Goal: Transaction & Acquisition: Subscribe to service/newsletter

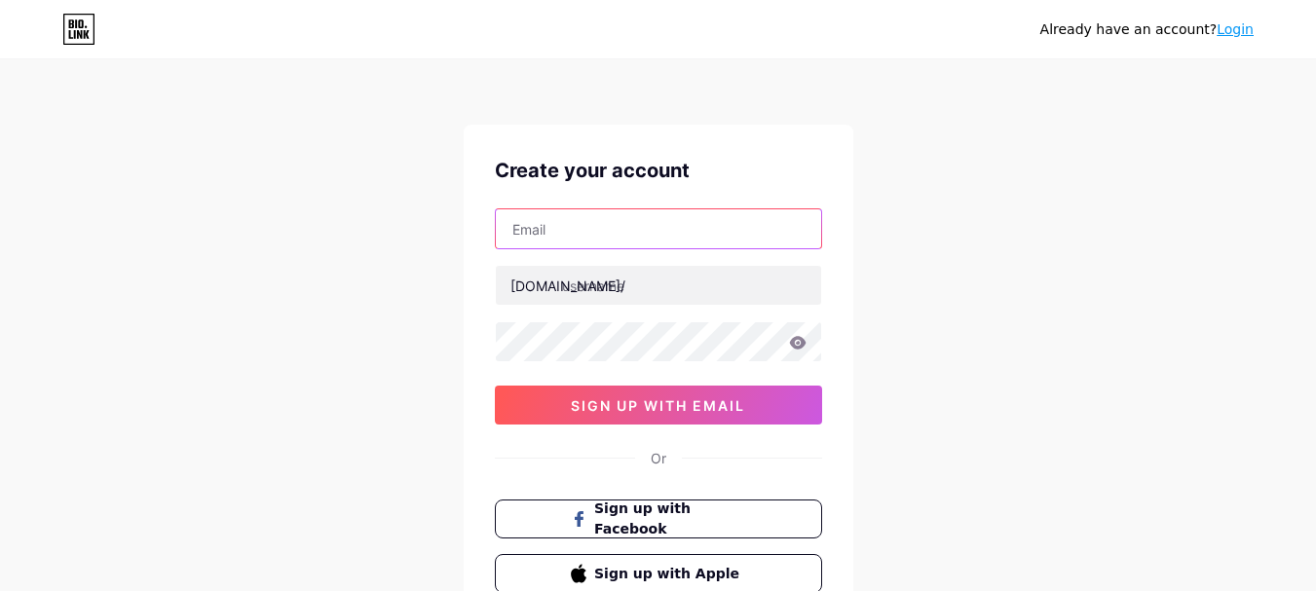
paste input "[EMAIL_ADDRESS][DOMAIN_NAME]"
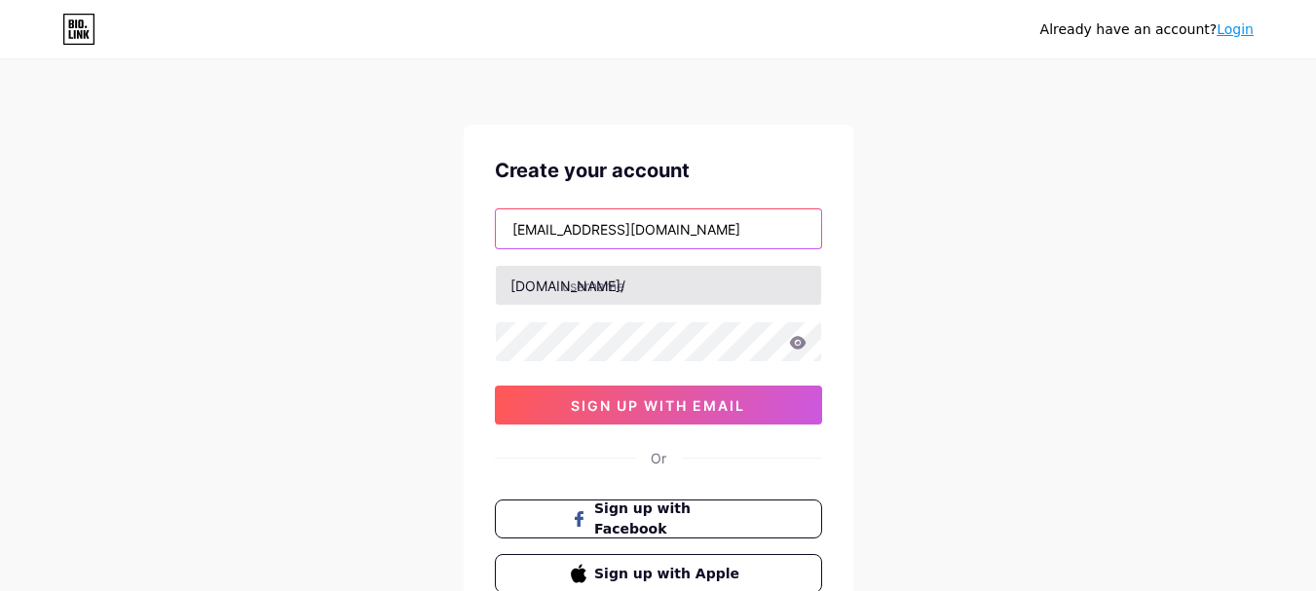
type input "[EMAIL_ADDRESS][DOMAIN_NAME]"
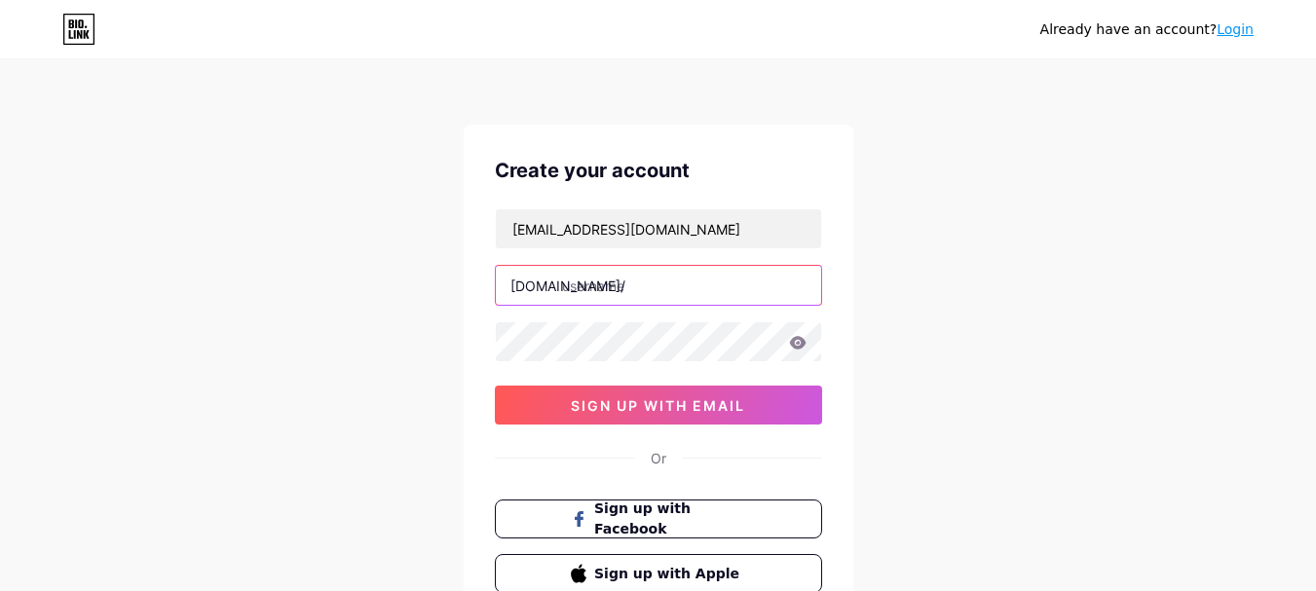
click at [641, 286] on input "text" at bounding box center [658, 285] width 325 height 39
click at [655, 281] on input "text" at bounding box center [658, 285] width 325 height 39
paste input "fitnessshop"
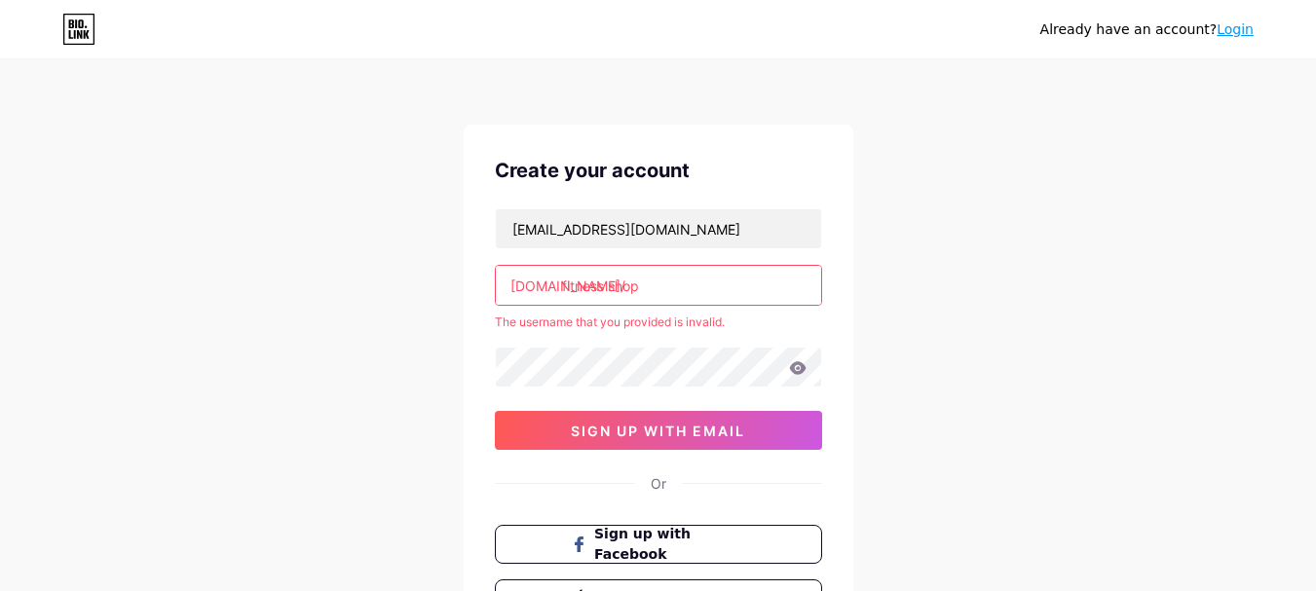
click at [611, 288] on input "fitness shop" at bounding box center [658, 285] width 325 height 39
click at [641, 290] on input "fitnessshop" at bounding box center [658, 285] width 325 height 39
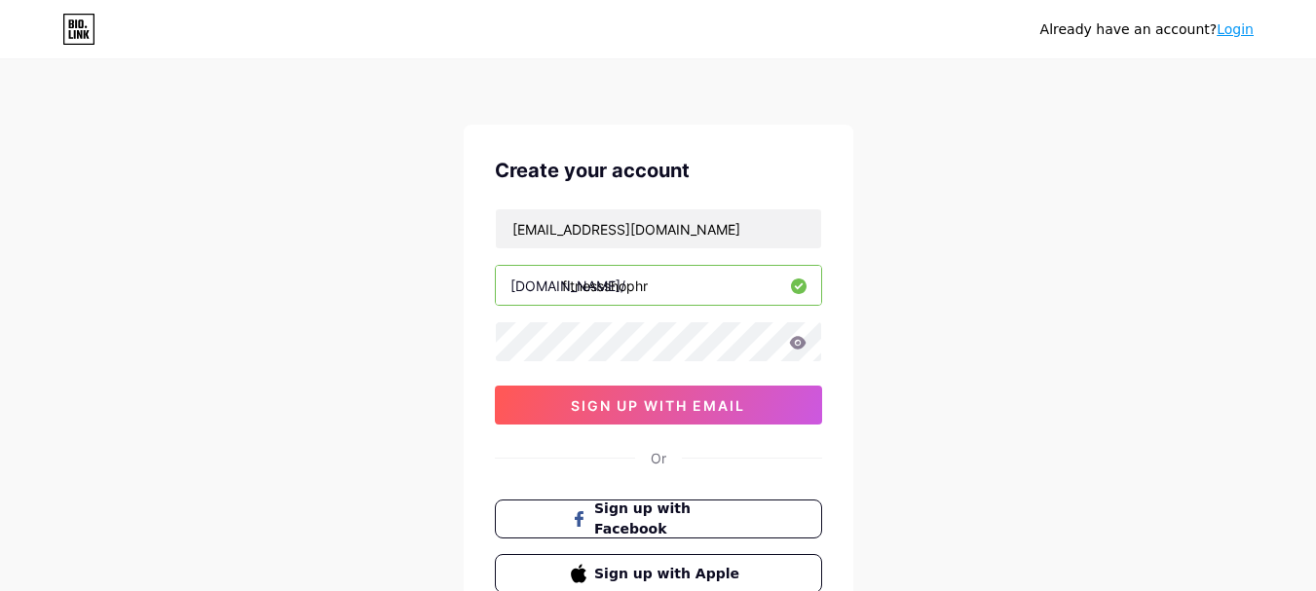
click at [563, 286] on input "fitnessshophr" at bounding box center [658, 285] width 325 height 39
type input "fitnessshophr"
click at [558, 286] on div "[DOMAIN_NAME]/" at bounding box center [567, 286] width 115 height 20
click at [660, 287] on input "fitnessshophr" at bounding box center [658, 285] width 325 height 39
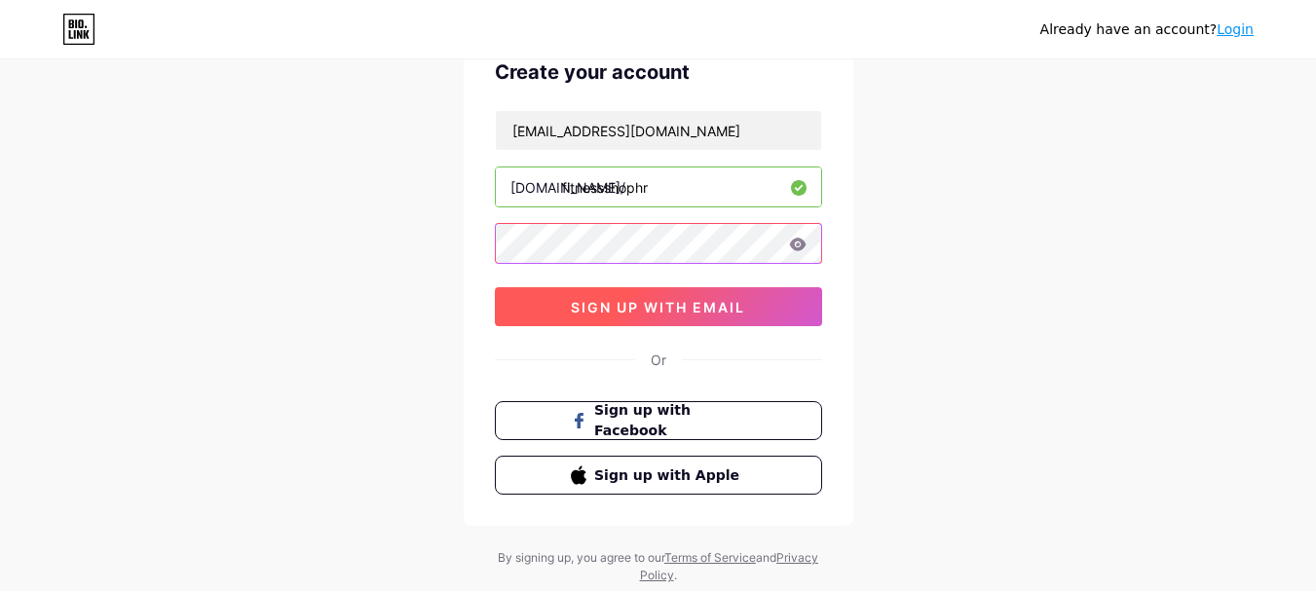
scroll to position [154, 0]
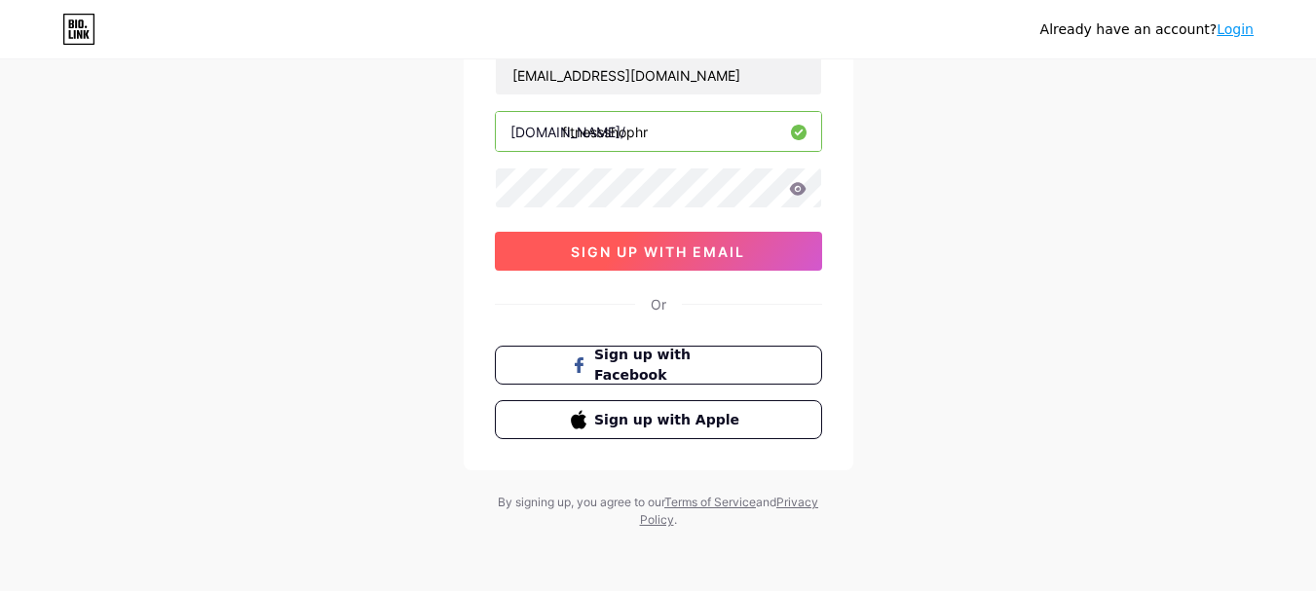
click at [609, 256] on span "sign up with email" at bounding box center [658, 252] width 174 height 17
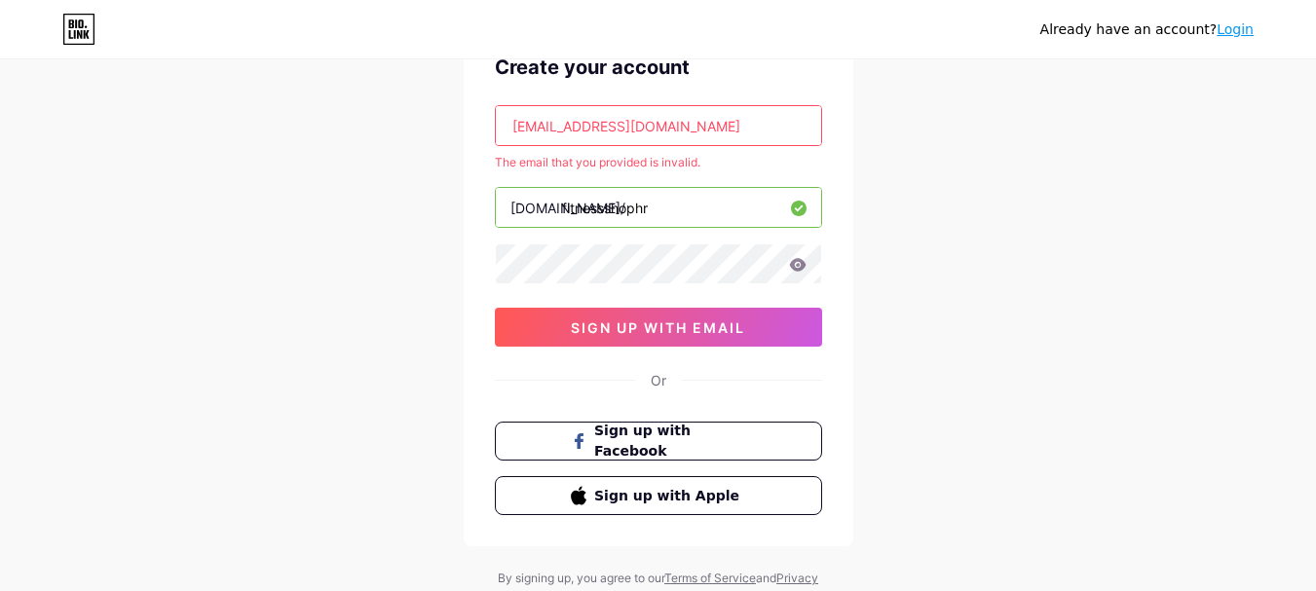
scroll to position [57, 0]
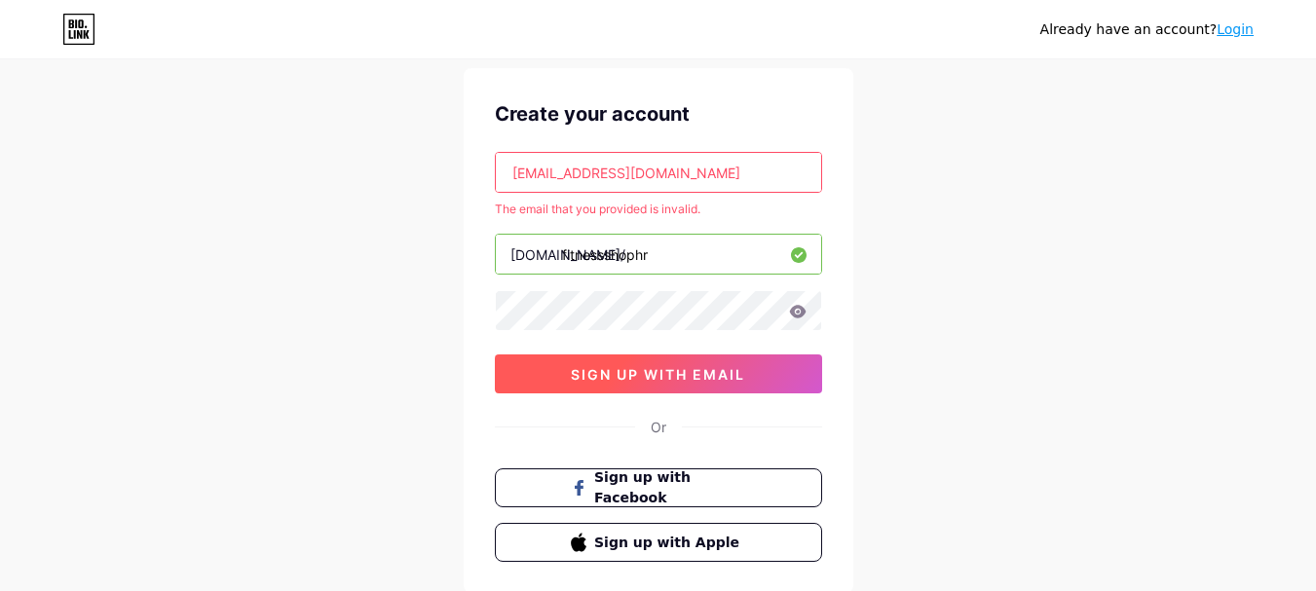
click at [630, 370] on span "sign up with email" at bounding box center [658, 374] width 174 height 17
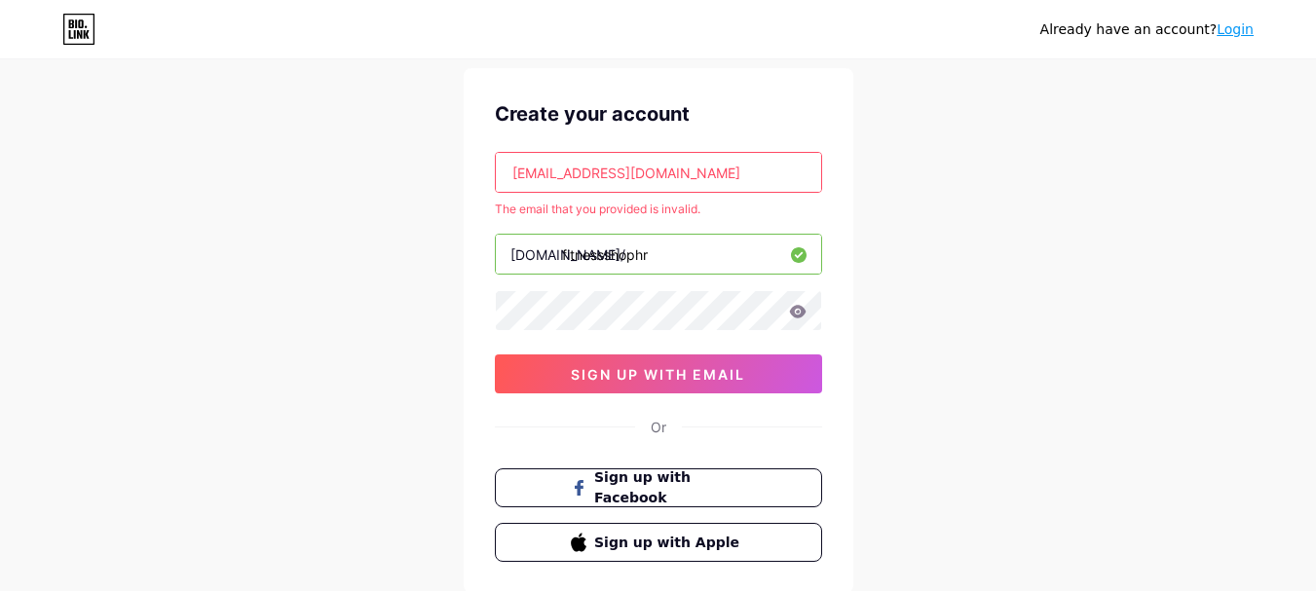
click at [511, 175] on input "[EMAIL_ADDRESS][DOMAIN_NAME]" at bounding box center [658, 172] width 325 height 39
click at [699, 171] on input "[EMAIL_ADDRESS][DOMAIN_NAME]" at bounding box center [658, 172] width 325 height 39
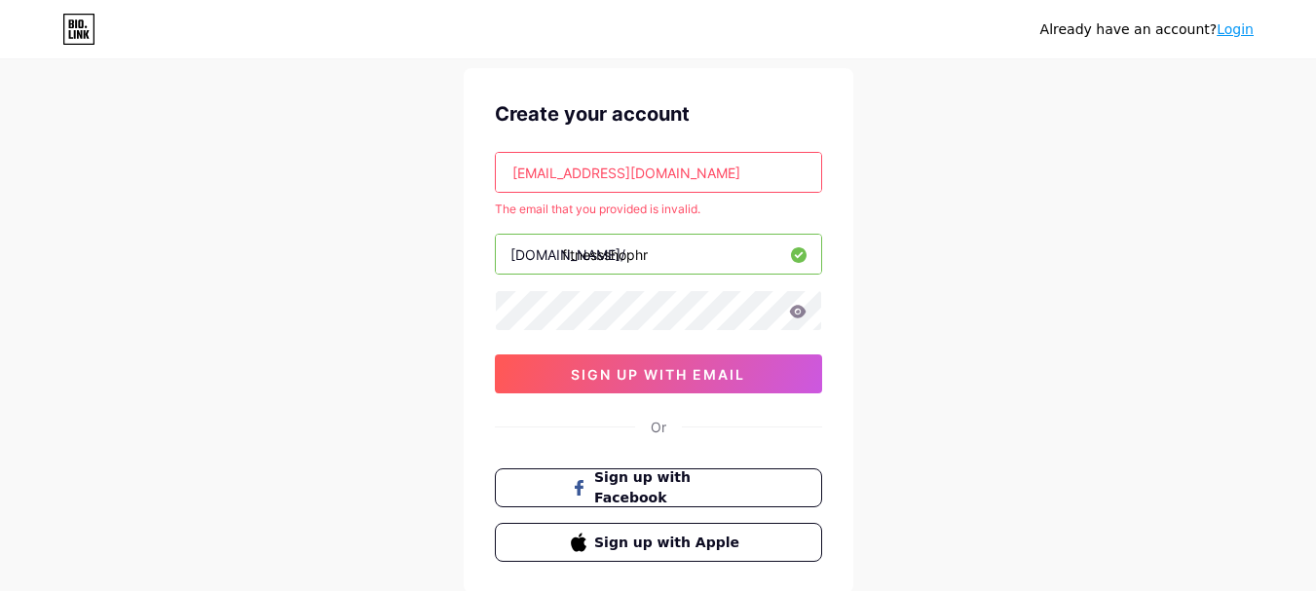
click at [699, 171] on input "[EMAIL_ADDRESS][DOMAIN_NAME]" at bounding box center [658, 172] width 325 height 39
paste input "tofihac891@bllibl"
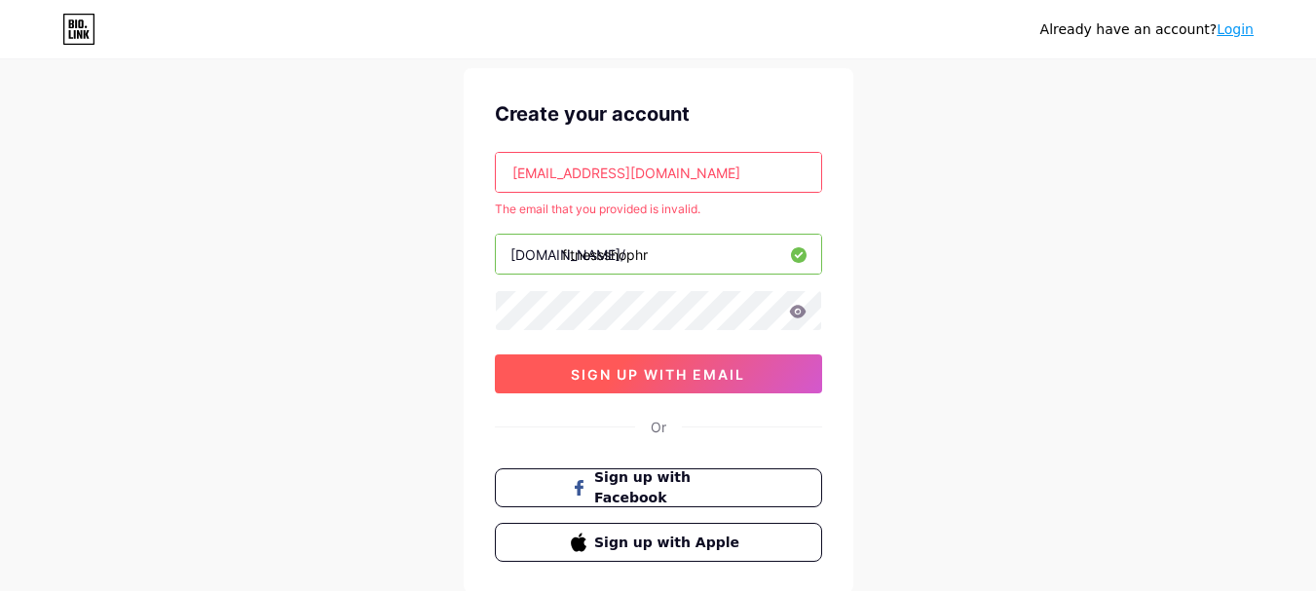
click at [648, 370] on span "sign up with email" at bounding box center [658, 374] width 174 height 17
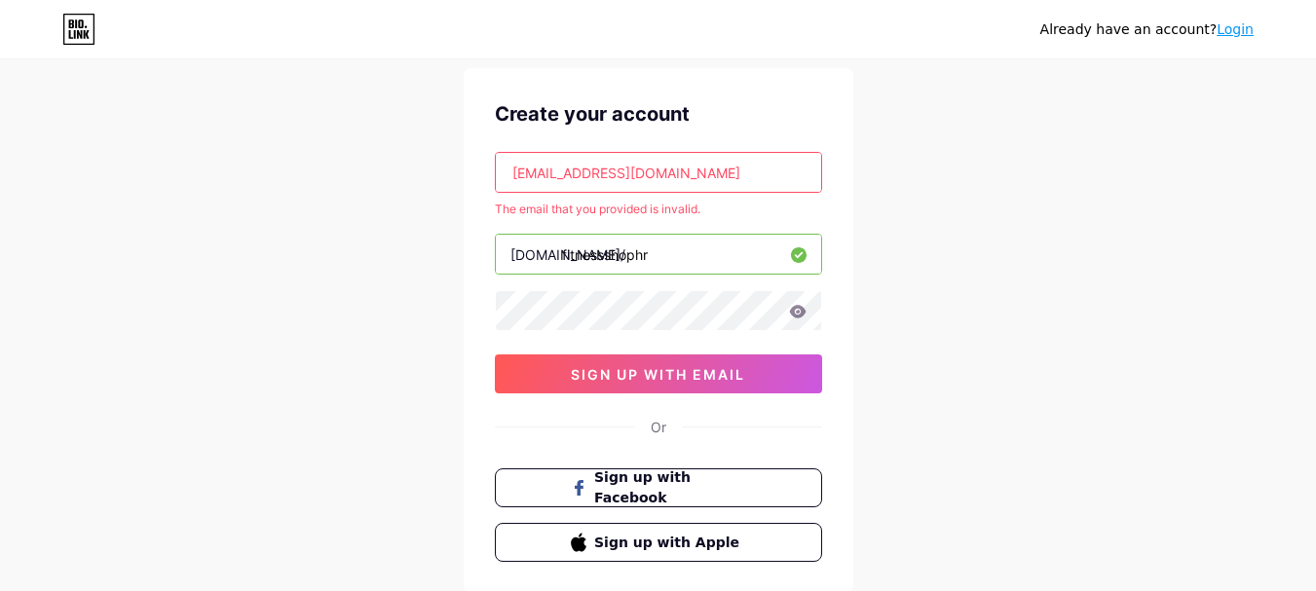
click at [509, 172] on input "[EMAIL_ADDRESS][DOMAIN_NAME]" at bounding box center [658, 172] width 325 height 39
click at [661, 178] on input "[EMAIL_ADDRESS][DOMAIN_NAME]" at bounding box center [658, 172] width 325 height 39
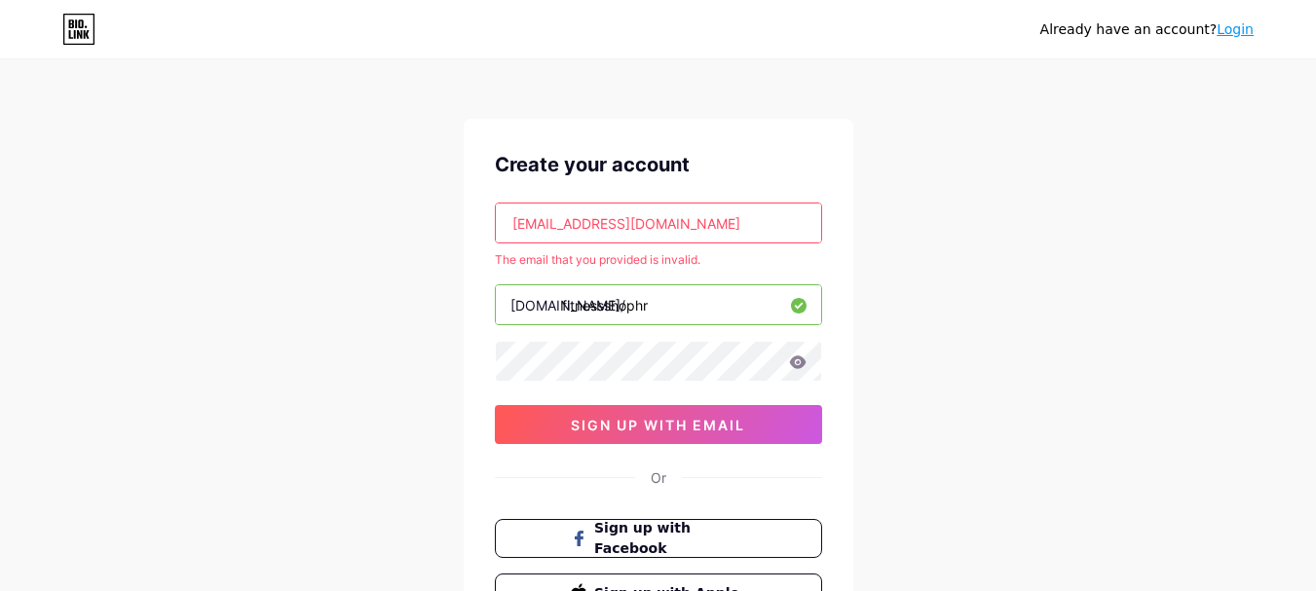
scroll to position [0, 0]
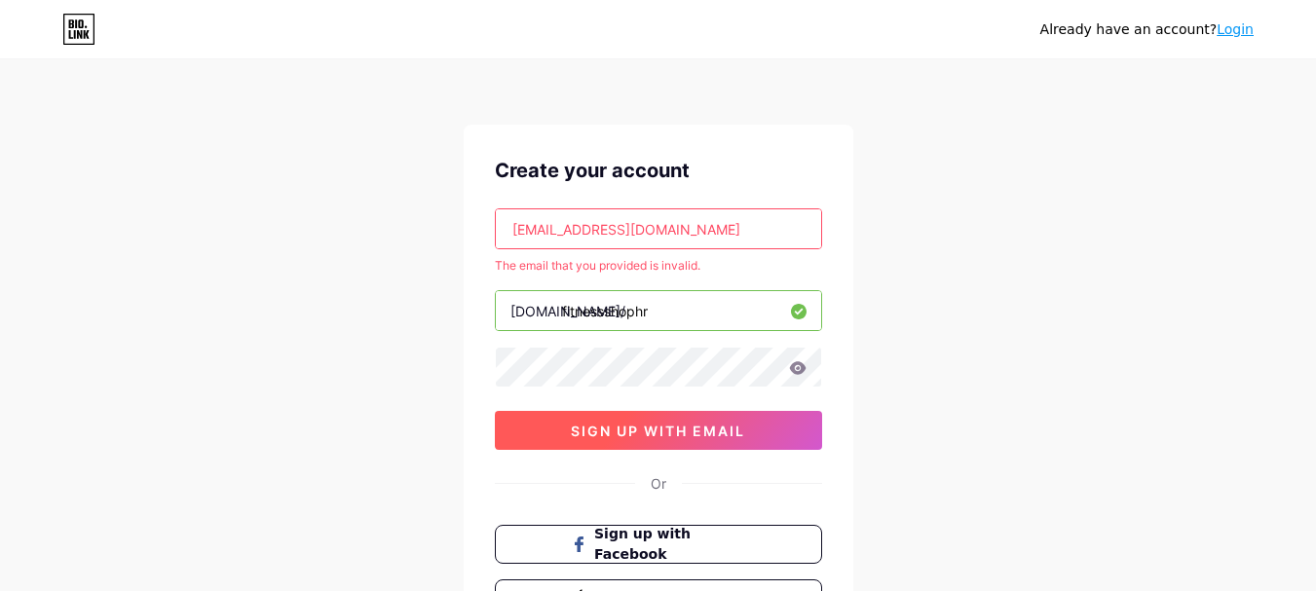
click at [623, 434] on span "sign up with email" at bounding box center [658, 431] width 174 height 17
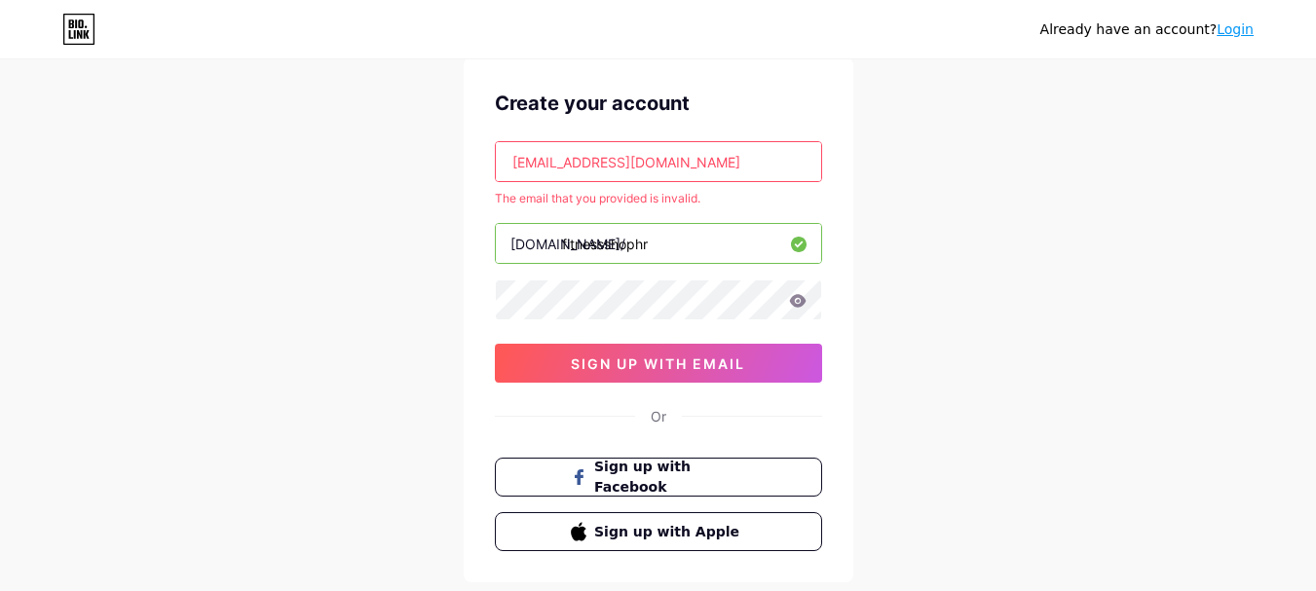
scroll to position [97, 0]
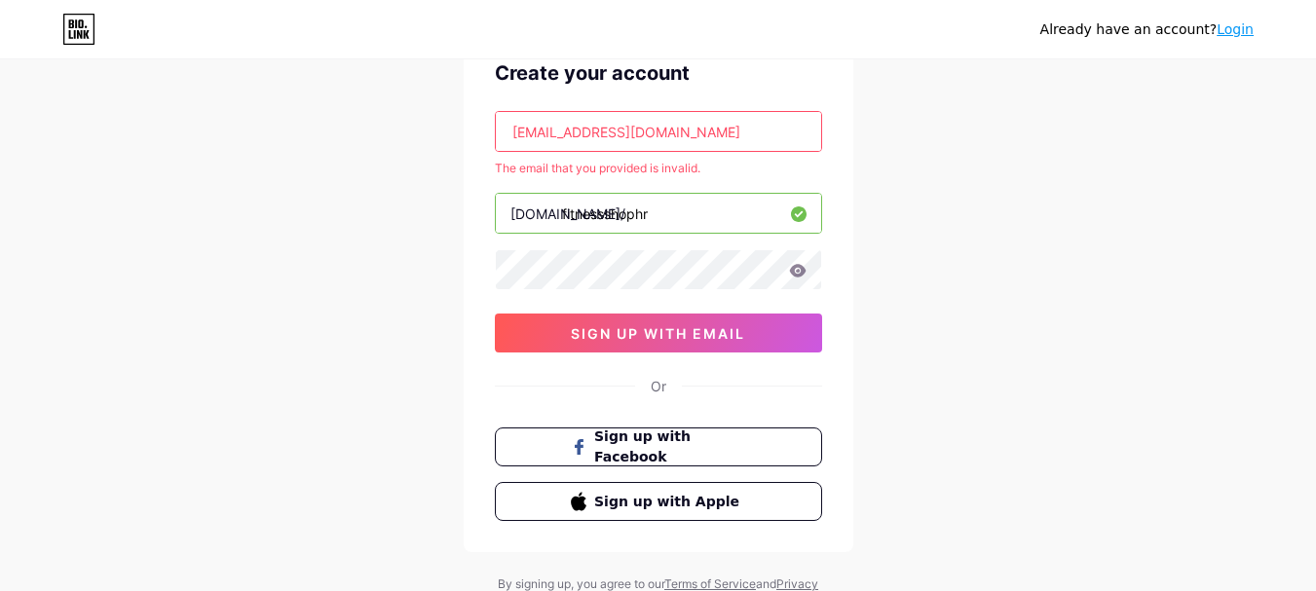
click at [668, 138] on input "[EMAIL_ADDRESS][DOMAIN_NAME]" at bounding box center [658, 131] width 325 height 39
type input "t"
click at [569, 137] on input "text" at bounding box center [658, 131] width 325 height 39
click at [594, 127] on input "text" at bounding box center [658, 131] width 325 height 39
paste input "[EMAIL_ADDRESS][DOMAIN_NAME]"
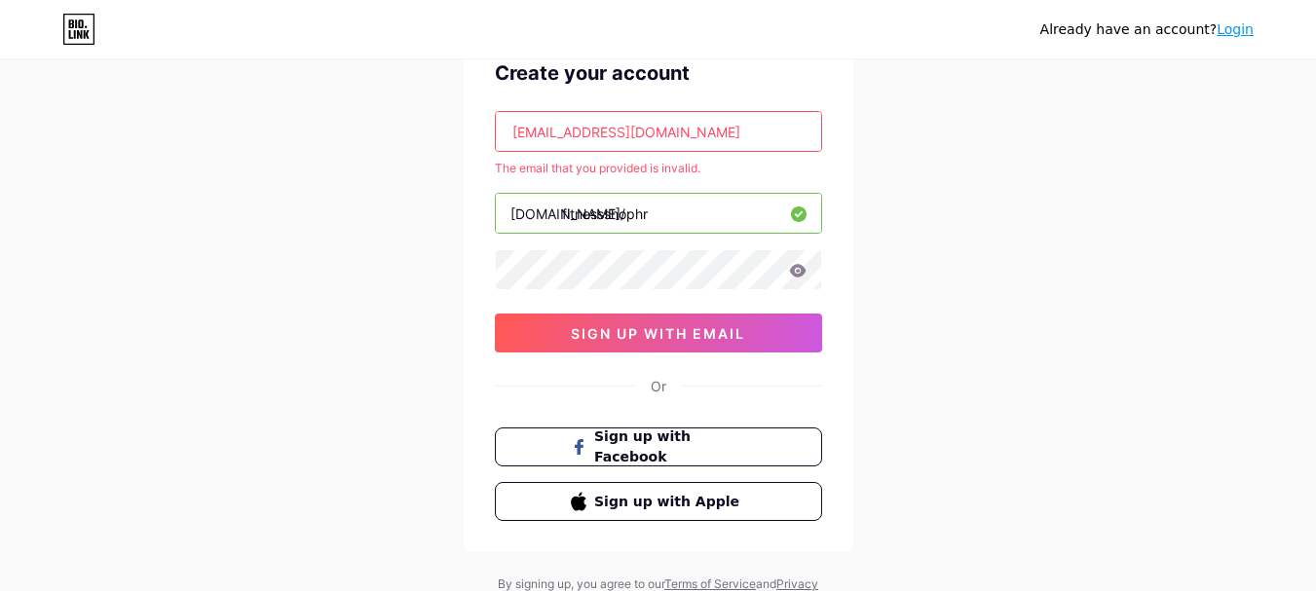
drag, startPoint x: 517, startPoint y: 134, endPoint x: 505, endPoint y: 134, distance: 12.7
click at [505, 134] on input "[EMAIL_ADDRESS][DOMAIN_NAME]" at bounding box center [658, 131] width 325 height 39
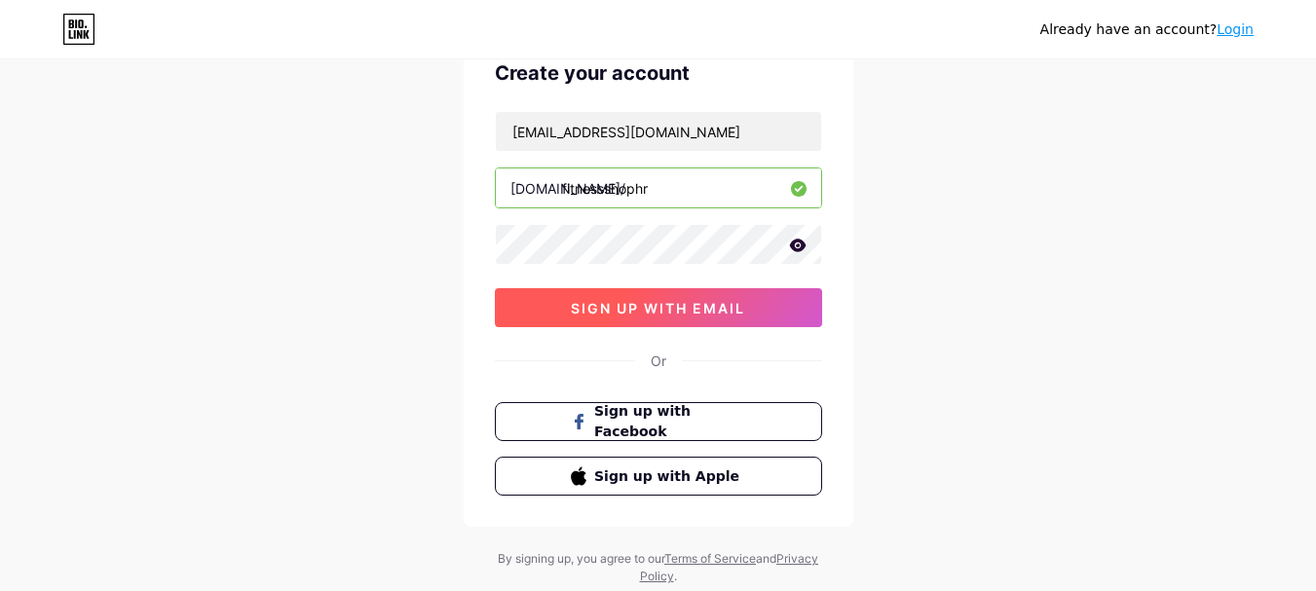
click at [661, 310] on span "sign up with email" at bounding box center [658, 308] width 174 height 17
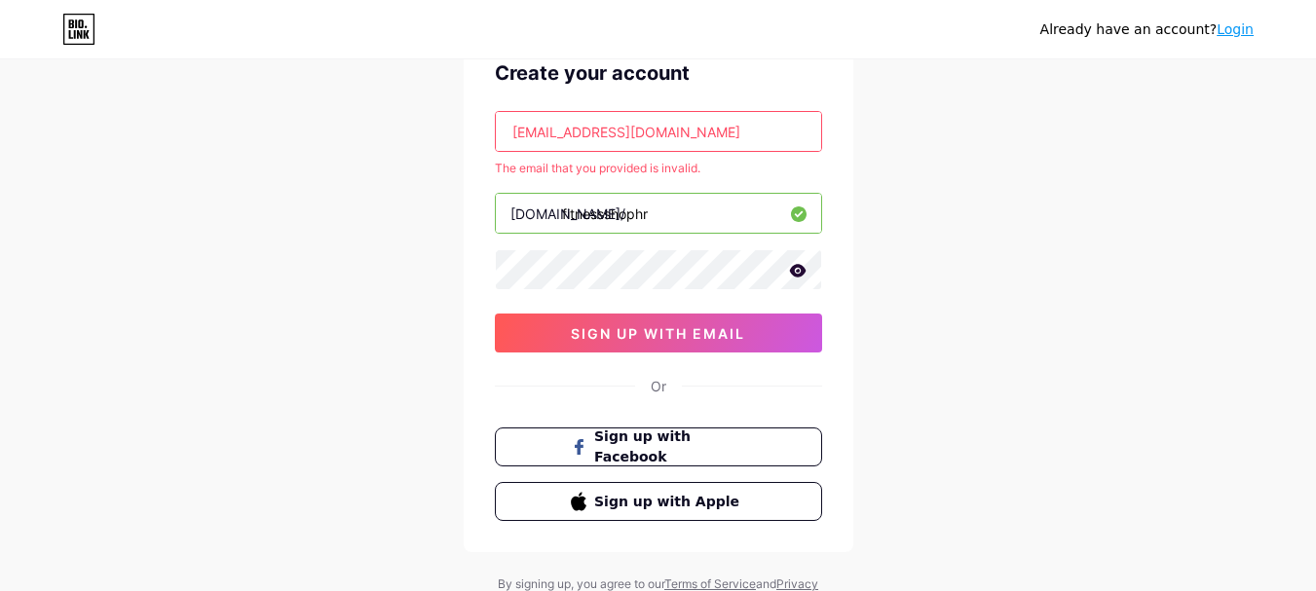
click at [522, 133] on input "[EMAIL_ADDRESS][DOMAIN_NAME]" at bounding box center [658, 131] width 325 height 39
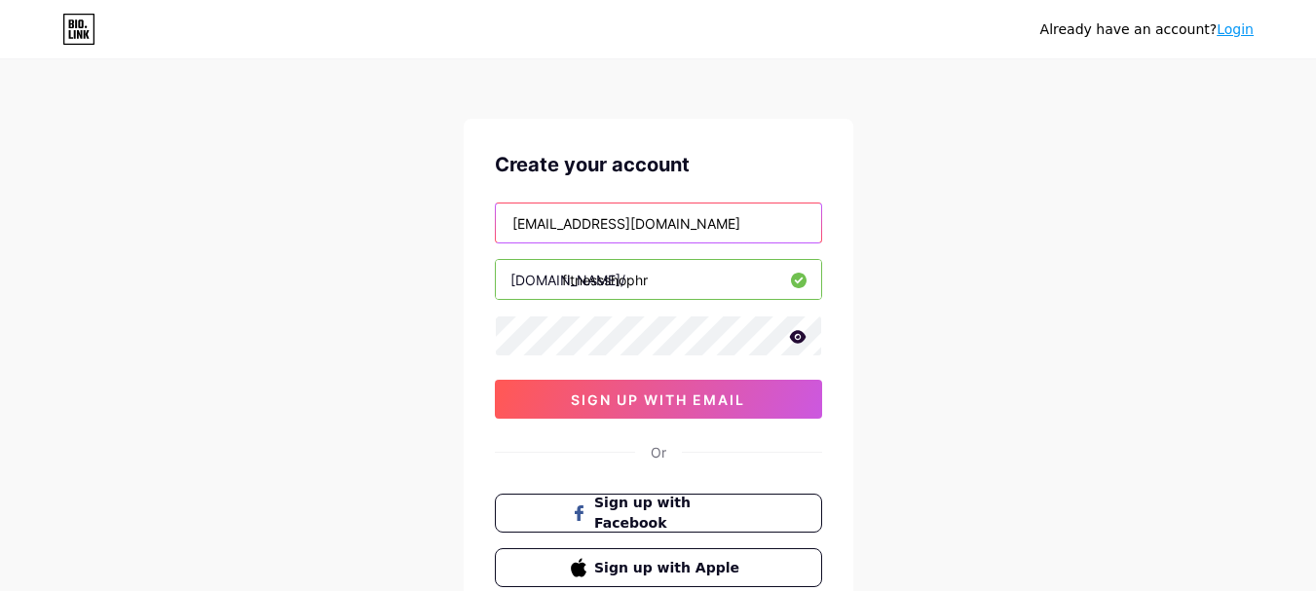
scroll to position [0, 0]
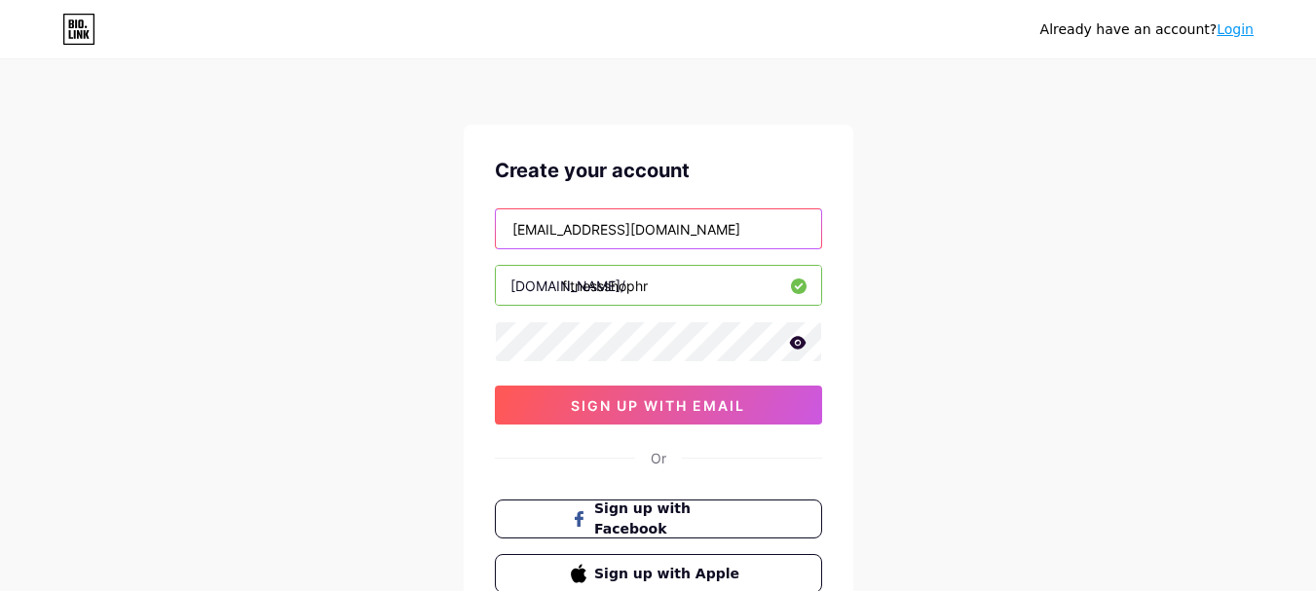
click at [659, 233] on input "[EMAIL_ADDRESS][DOMAIN_NAME]" at bounding box center [658, 228] width 325 height 39
type input "[EMAIL_ADDRESS][DOMAIN_NAME]"
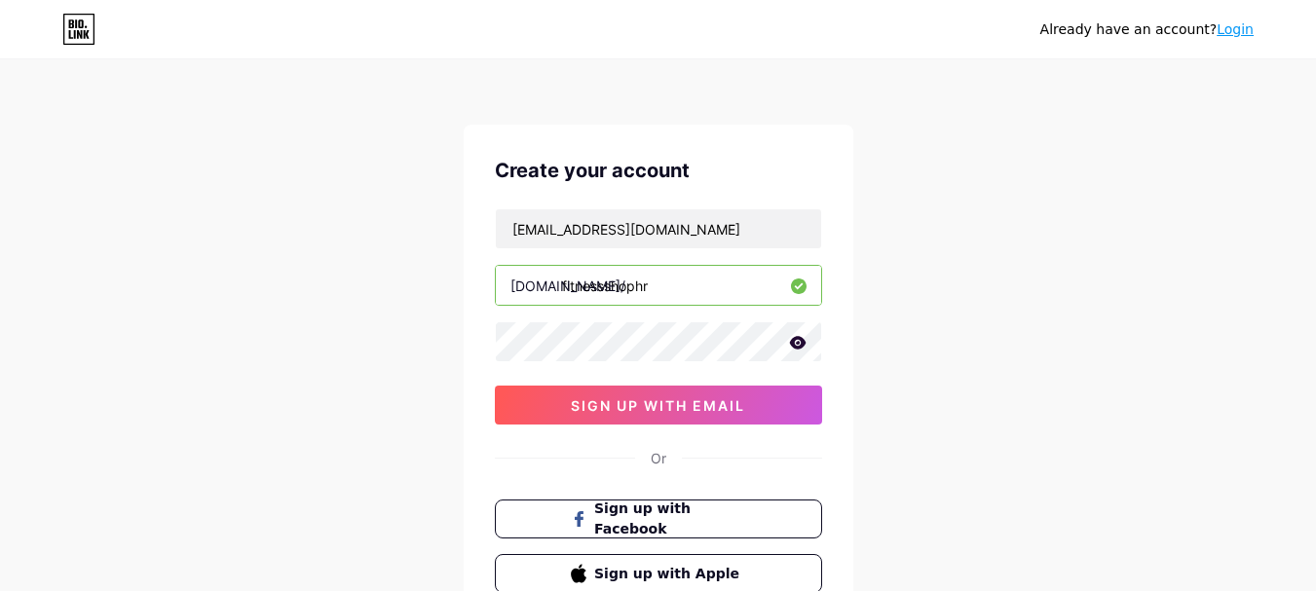
click at [799, 343] on icon at bounding box center [797, 342] width 17 height 13
click at [799, 343] on icon at bounding box center [796, 343] width 19 height 19
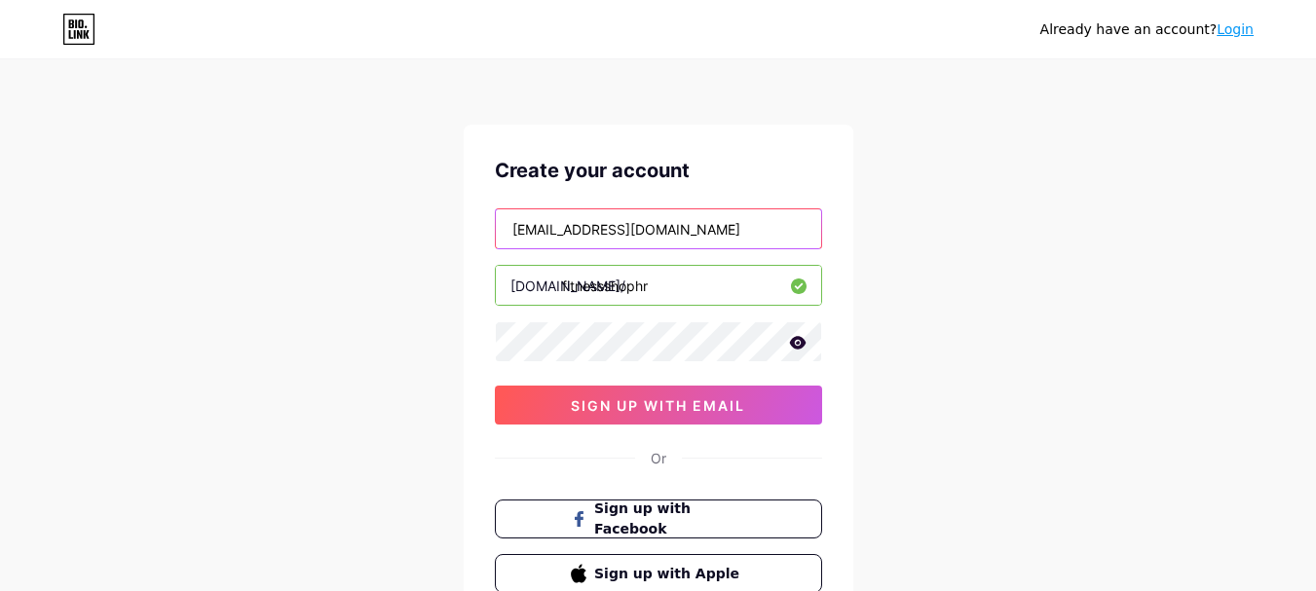
click at [747, 231] on input "[EMAIL_ADDRESS][DOMAIN_NAME]" at bounding box center [658, 228] width 325 height 39
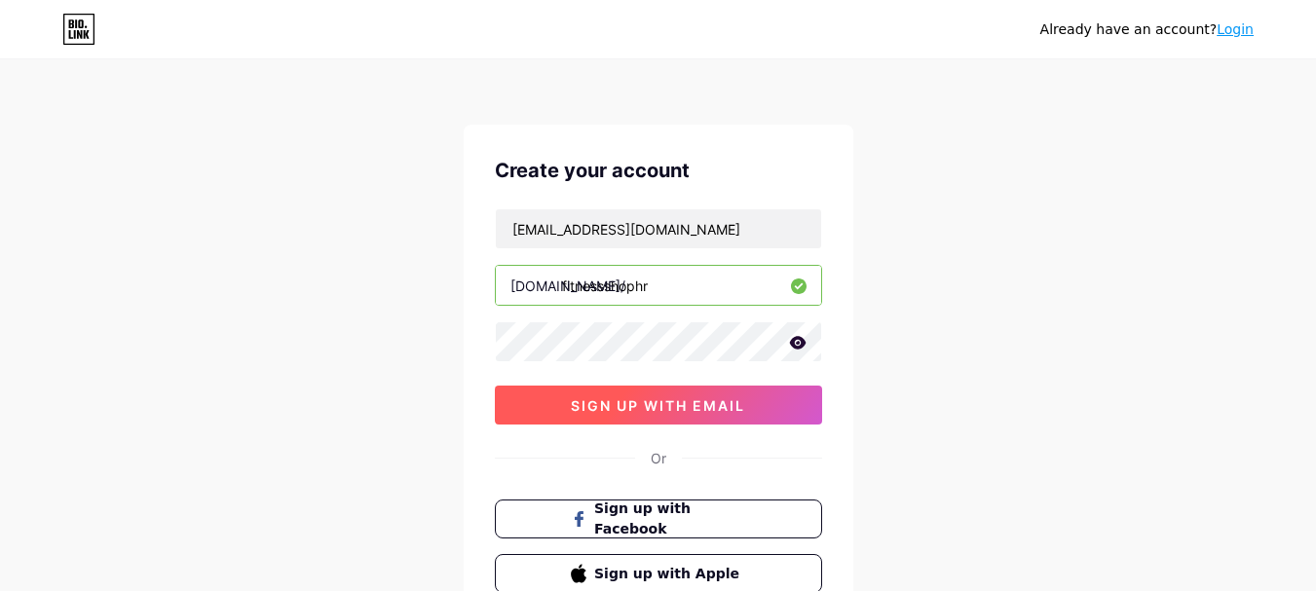
click at [667, 402] on span "sign up with email" at bounding box center [658, 405] width 174 height 17
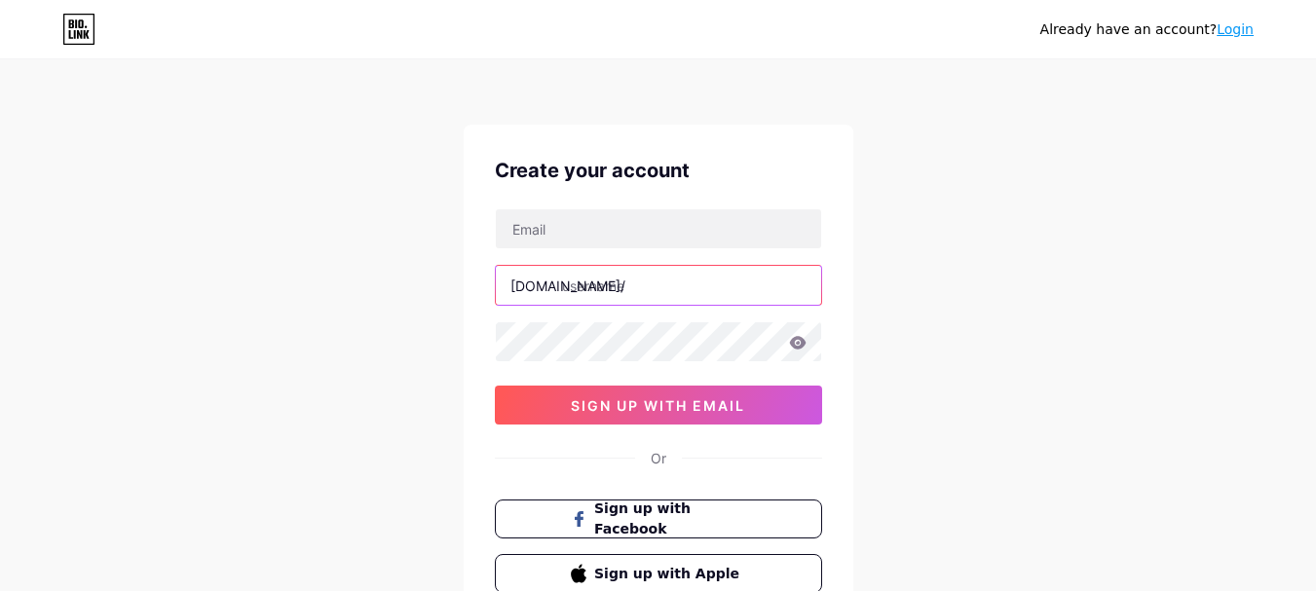
click at [630, 288] on input "text" at bounding box center [658, 285] width 325 height 39
paste input "fitnessshop"
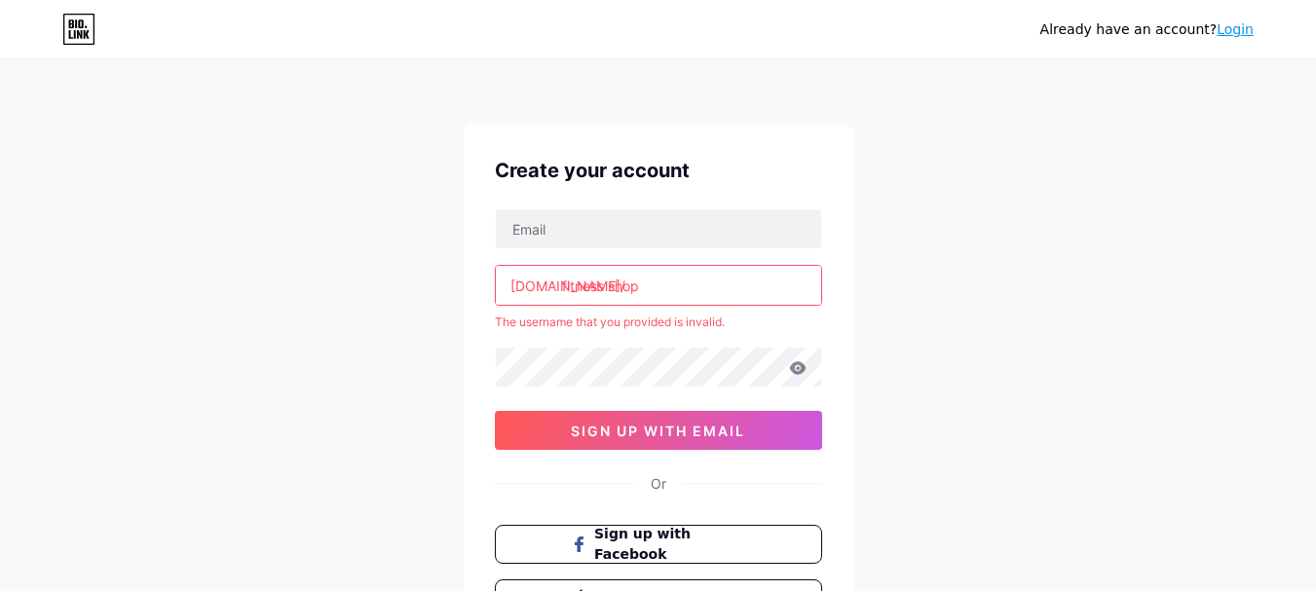
click at [612, 286] on input "fitness shop" at bounding box center [658, 285] width 325 height 39
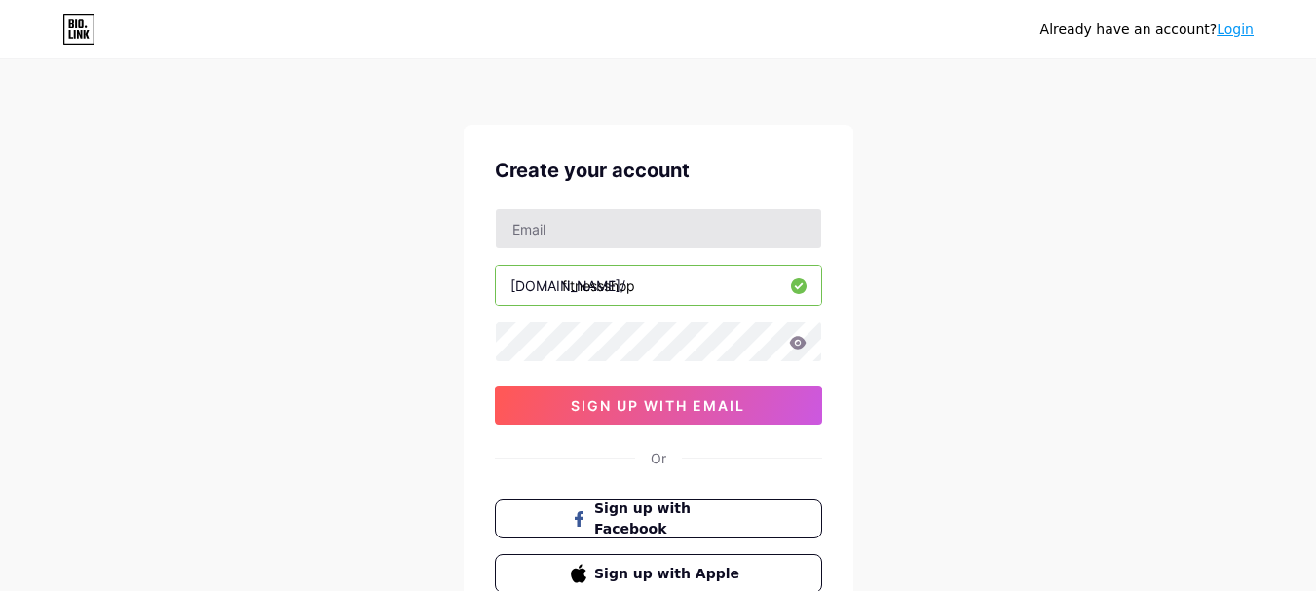
type input "fitnessshop"
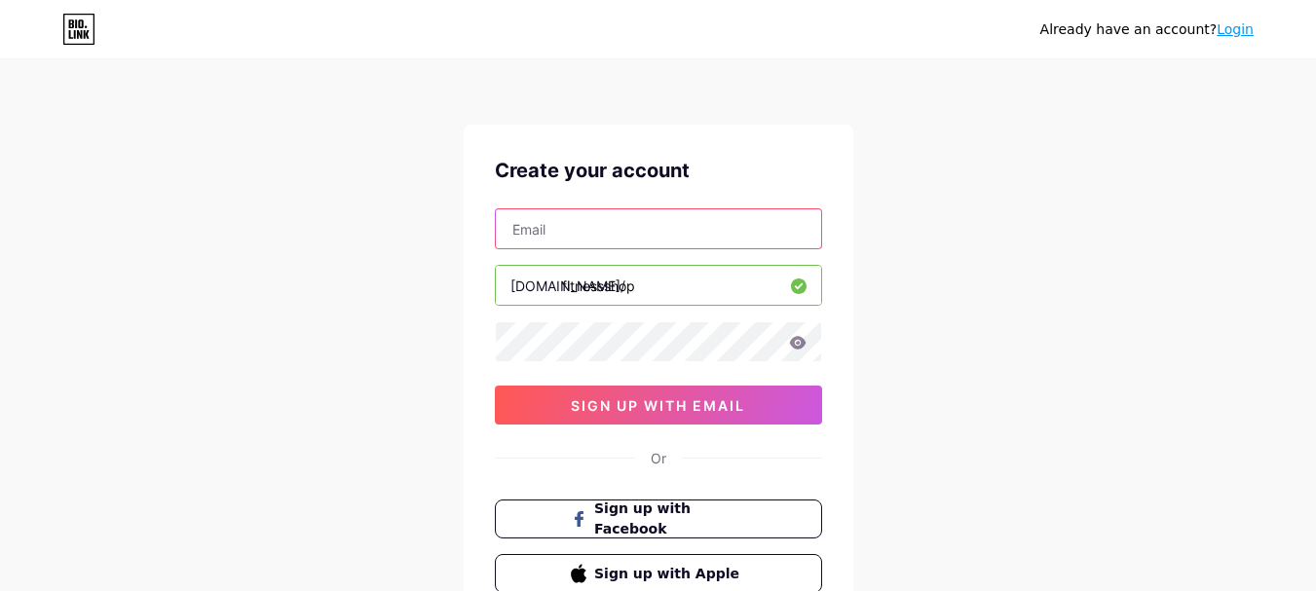
click at [566, 228] on input "text" at bounding box center [658, 228] width 325 height 39
paste input "[EMAIL_ADDRESS][DOMAIN_NAME]"
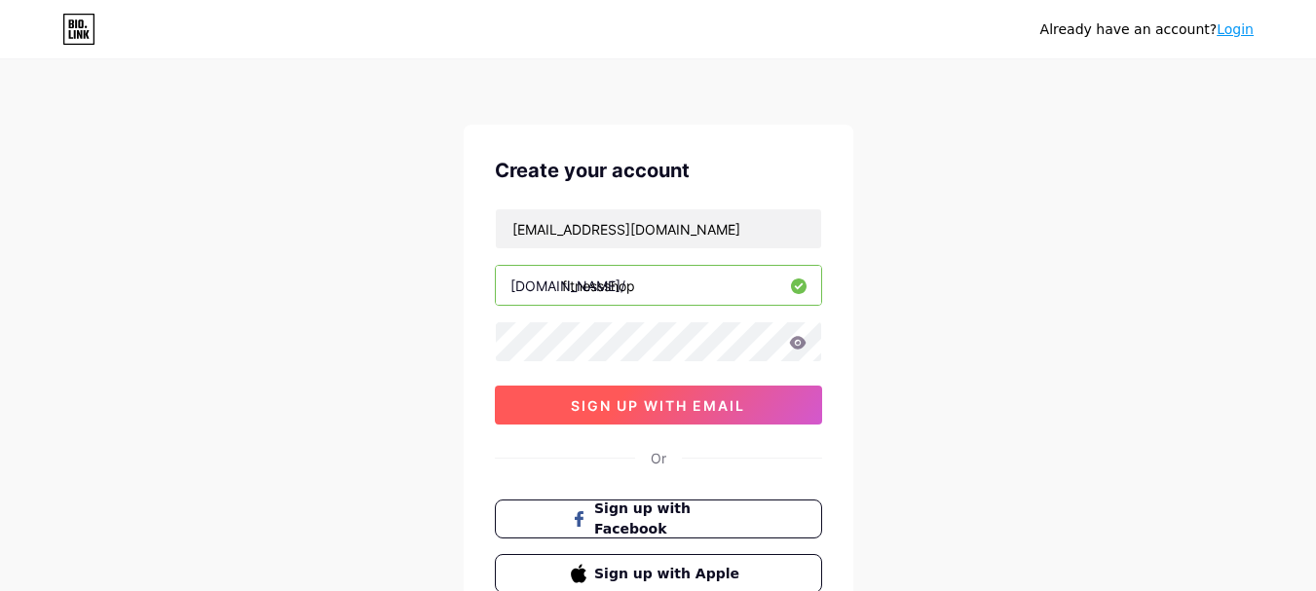
click at [534, 404] on button "sign up with email" at bounding box center [658, 405] width 327 height 39
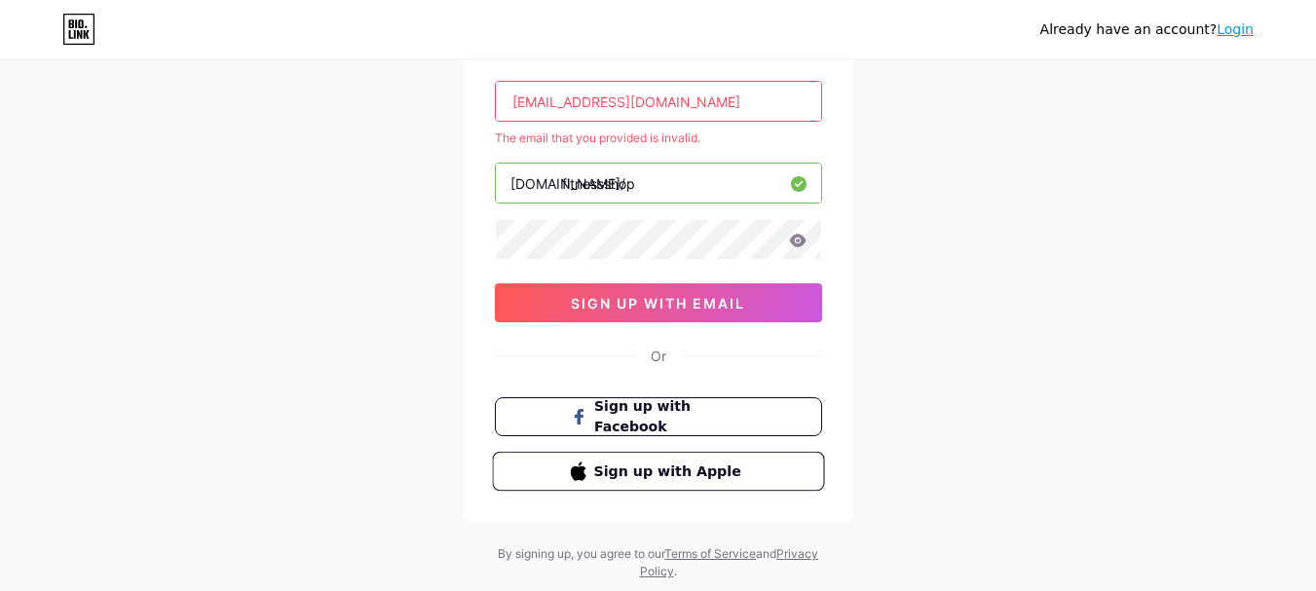
scroll to position [82, 0]
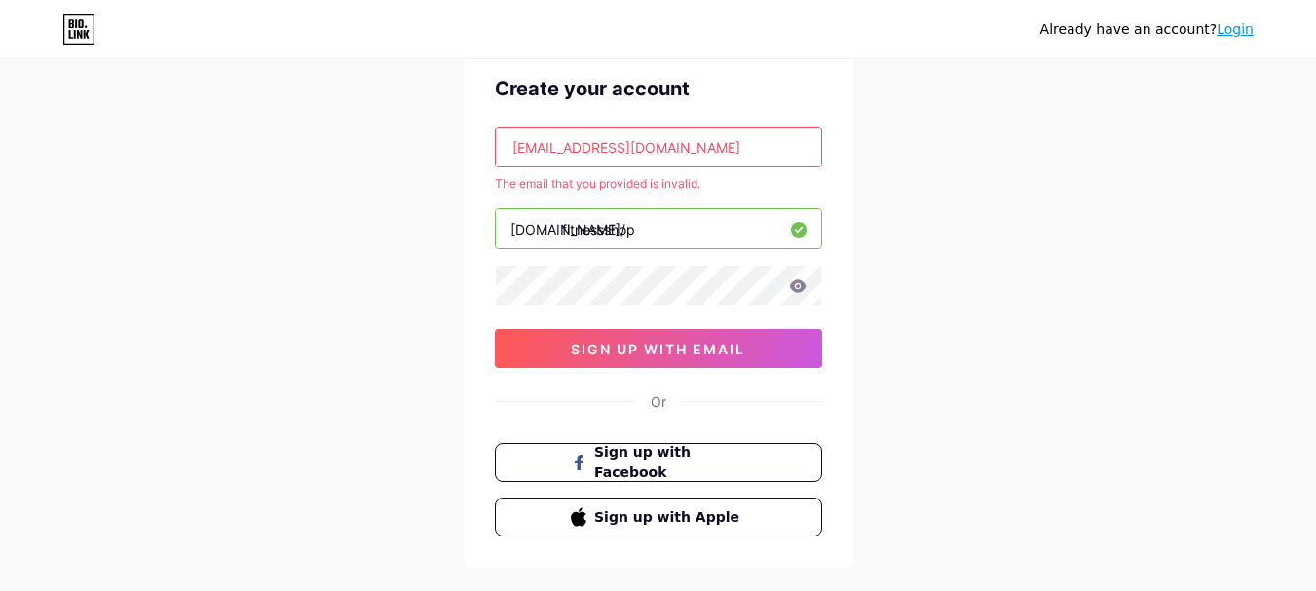
click at [680, 145] on input "[EMAIL_ADDRESS][DOMAIN_NAME]" at bounding box center [658, 147] width 325 height 39
type input "t"
click at [666, 236] on input "fitnessshop" at bounding box center [658, 228] width 325 height 39
type input "f"
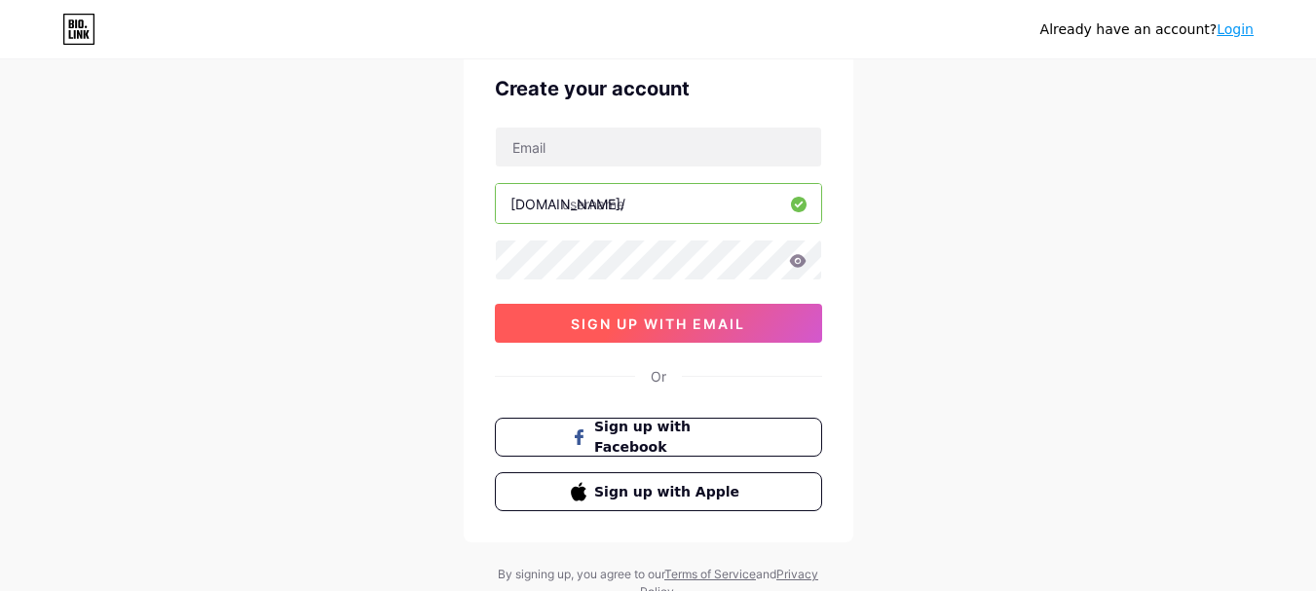
click at [617, 319] on span "sign up with email" at bounding box center [658, 324] width 174 height 17
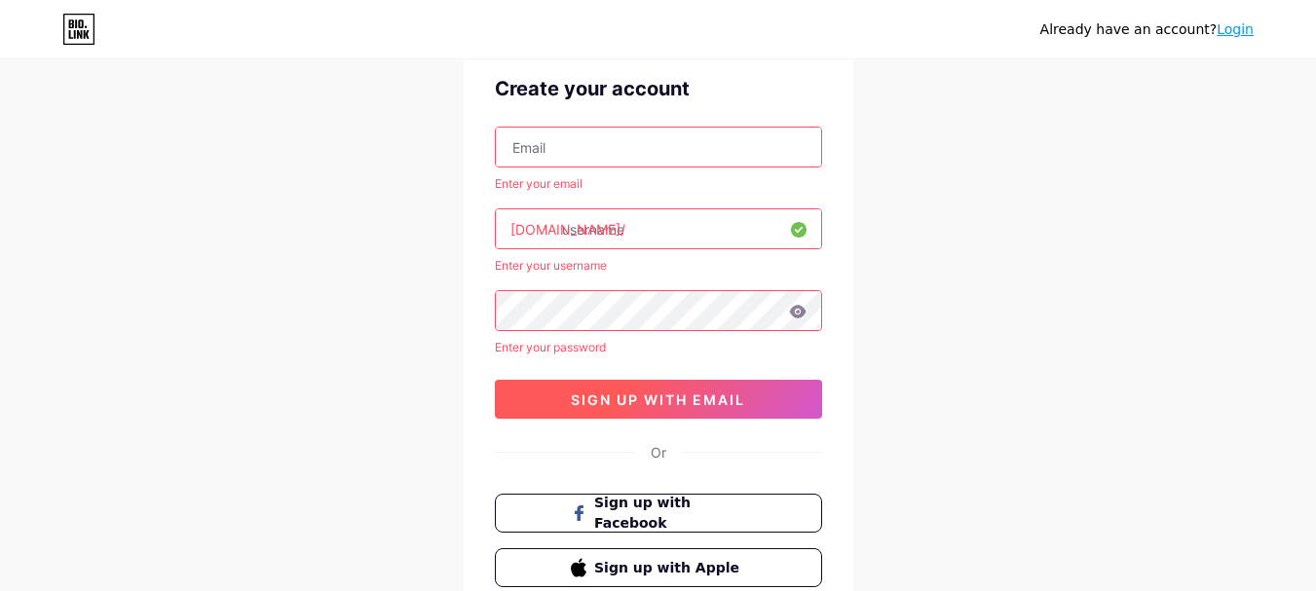
click at [617, 403] on span "sign up with email" at bounding box center [658, 400] width 174 height 17
